Goal: Task Accomplishment & Management: Manage account settings

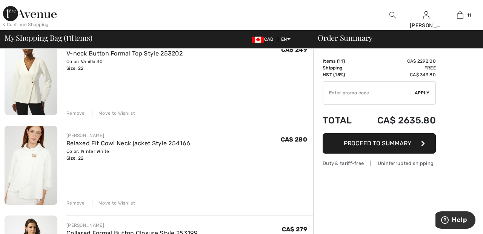
scroll to position [702, 0]
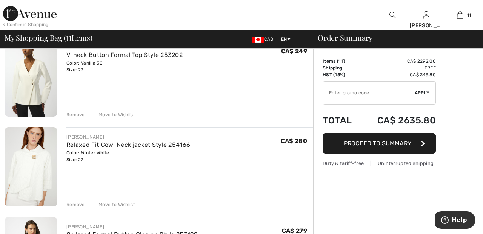
click at [122, 202] on div "Move to Wishlist" at bounding box center [113, 204] width 43 height 7
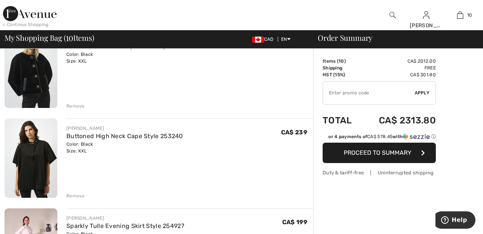
scroll to position [261, 0]
click at [77, 104] on div "Remove" at bounding box center [75, 106] width 19 height 7
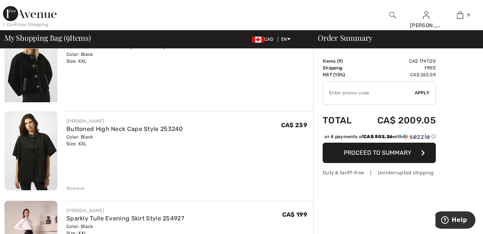
scroll to position [252, 0]
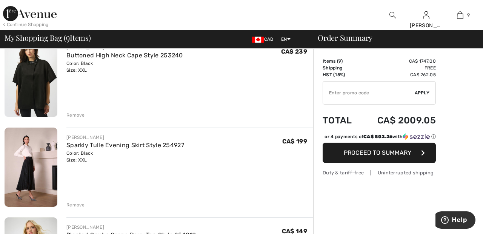
click at [82, 115] on div "Remove" at bounding box center [75, 115] width 19 height 7
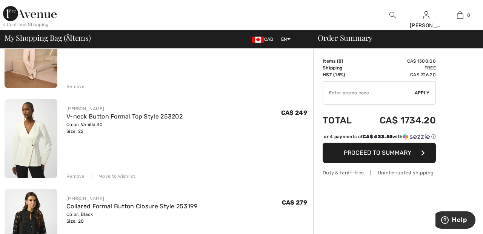
scroll to position [461, 0]
click at [80, 175] on div "Remove" at bounding box center [75, 176] width 19 height 7
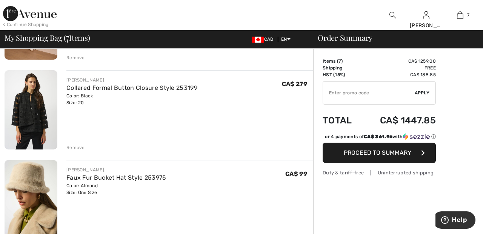
scroll to position [490, 0]
click at [79, 147] on div "Remove" at bounding box center [75, 147] width 19 height 7
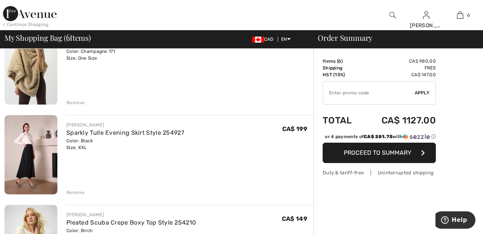
scroll to position [175, 0]
click at [79, 193] on div "Remove" at bounding box center [75, 192] width 19 height 7
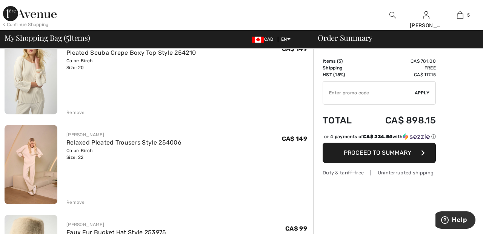
scroll to position [258, 0]
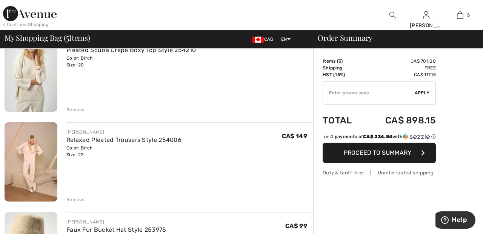
click at [79, 204] on div "JOSEPH RIBKOFF Wide-Leg Mid-Rise Trousers Style 254012 Color: Black Size: 22 Fi…" at bounding box center [159, 229] width 309 height 753
click at [79, 203] on div "JOSEPH RIBKOFF Wide-Leg Mid-Rise Trousers Style 254012 Color: Black Size: 22 Fi…" at bounding box center [159, 229] width 309 height 753
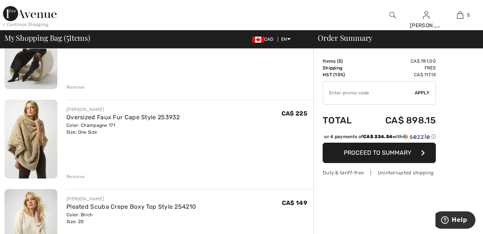
scroll to position [96, 0]
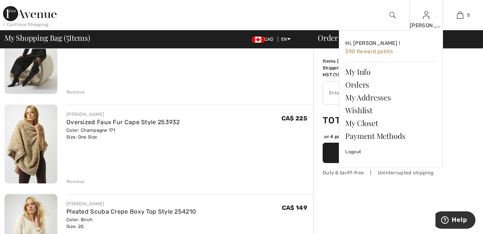
click at [426, 18] on img at bounding box center [426, 15] width 6 height 9
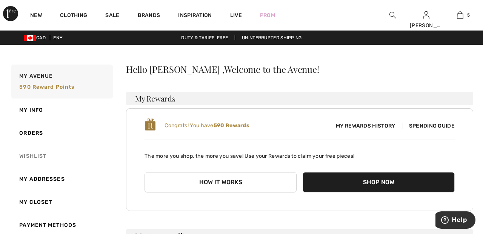
click at [39, 157] on link "Wishlist" at bounding box center [61, 156] width 103 height 23
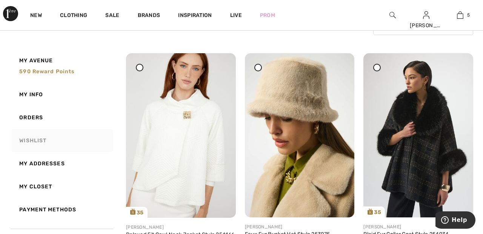
scroll to position [81, 0]
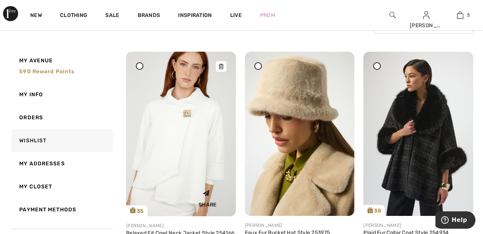
click at [182, 130] on img at bounding box center [181, 134] width 110 height 165
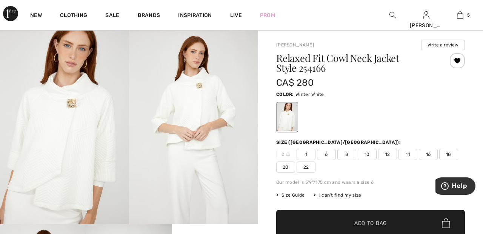
scroll to position [15, 0]
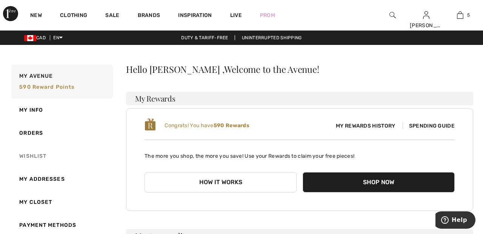
click at [43, 154] on link "Wishlist" at bounding box center [61, 156] width 103 height 23
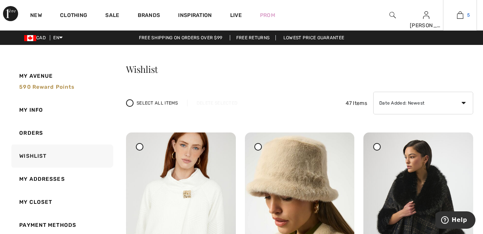
click at [469, 15] on span "5" at bounding box center [468, 15] width 3 height 7
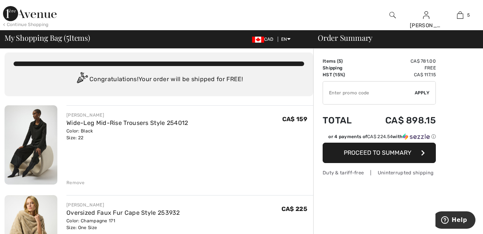
scroll to position [3, 0]
